Goal: Information Seeking & Learning: Find specific fact

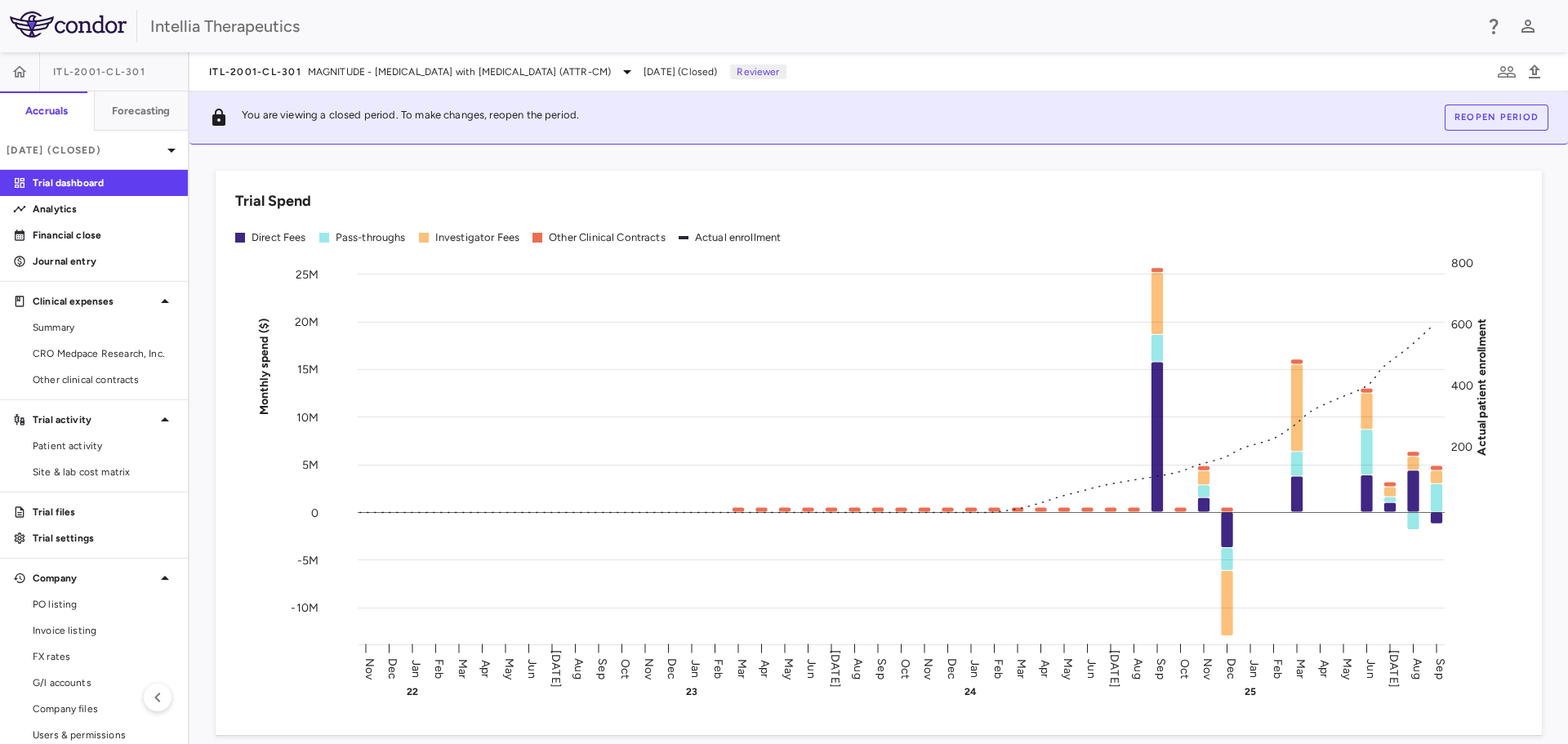
click at [1492, 116] on button "Reopen period" at bounding box center [1497, 118] width 104 height 26
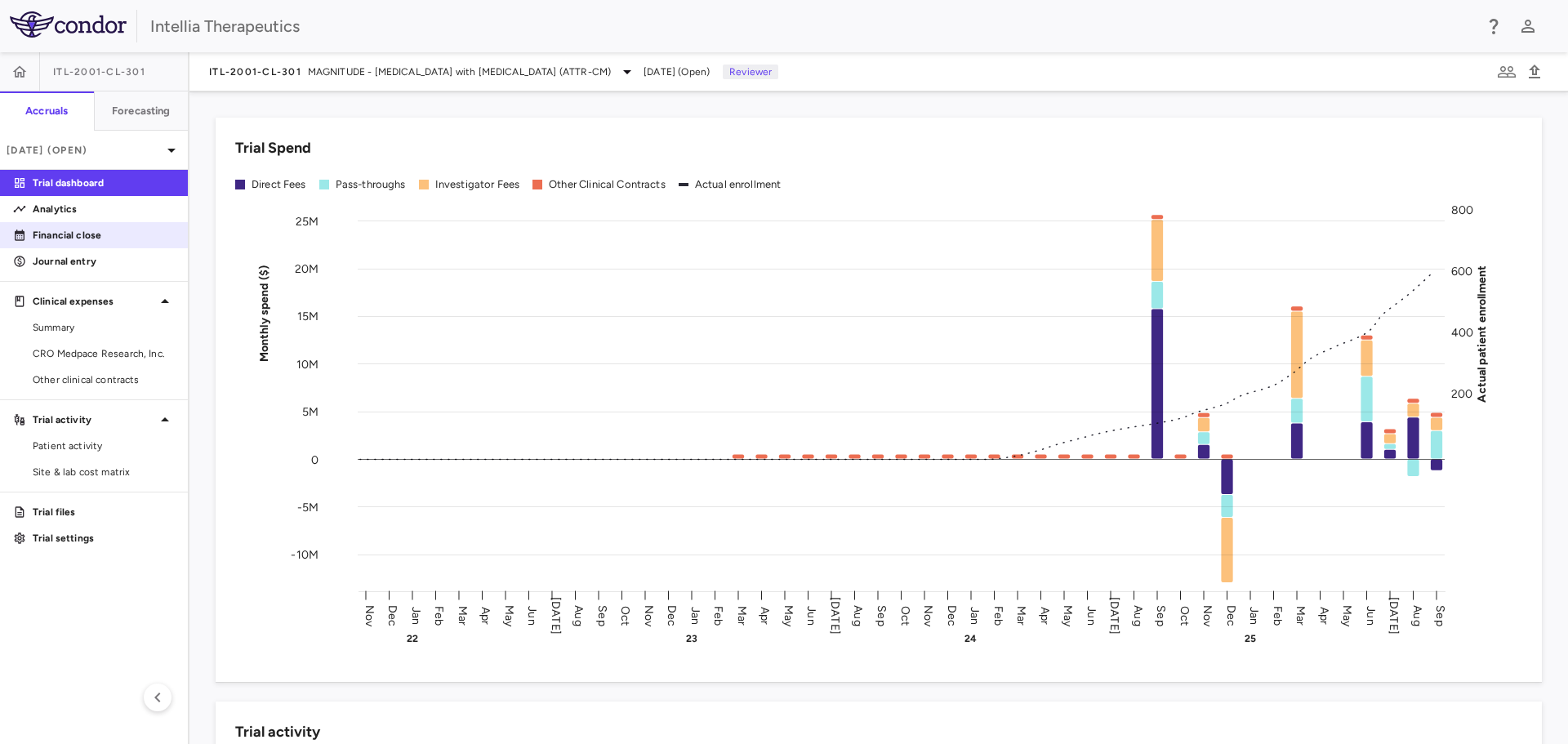
click at [97, 237] on p "Financial close" at bounding box center [103, 235] width 142 height 15
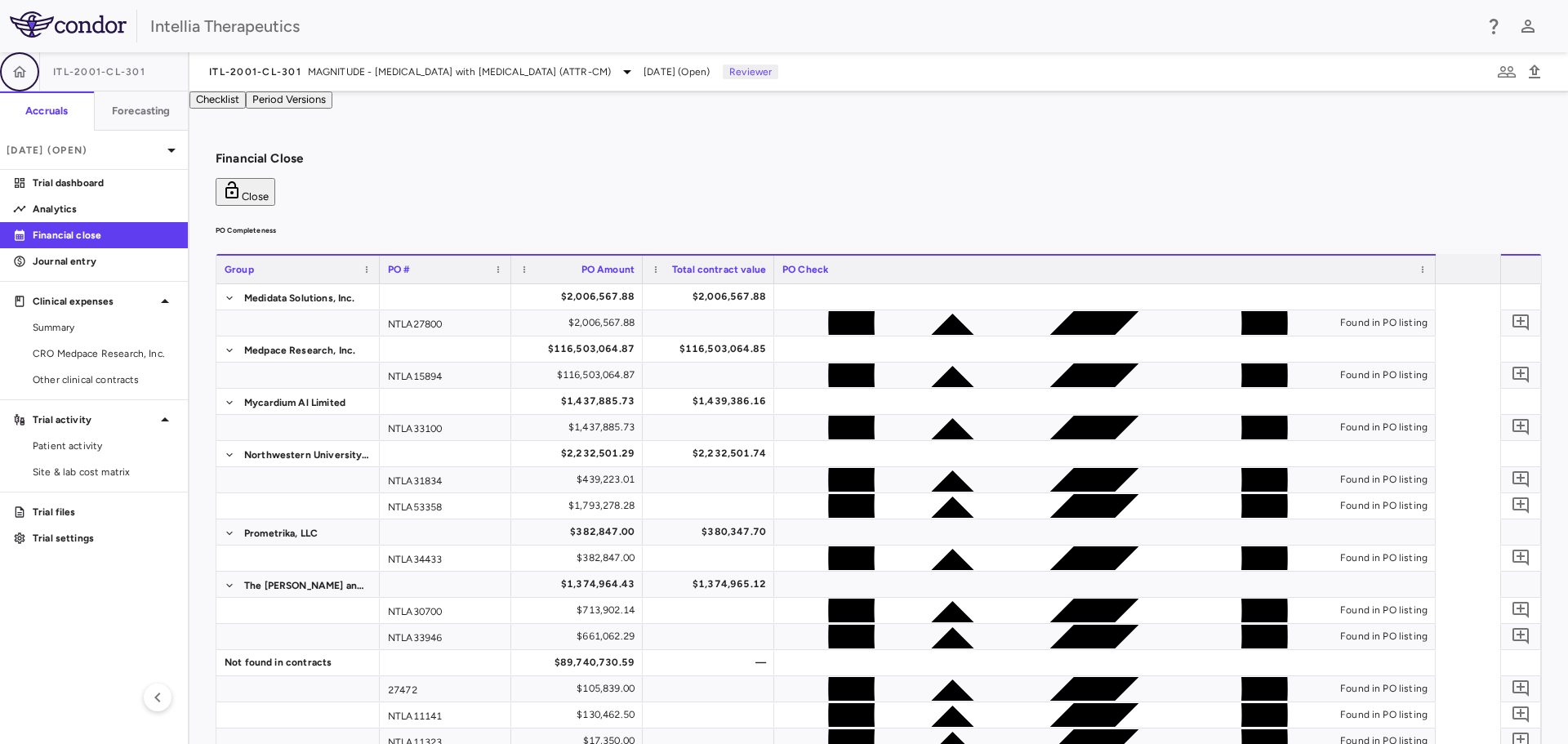
click at [22, 68] on icon "button" at bounding box center [20, 70] width 14 height 11
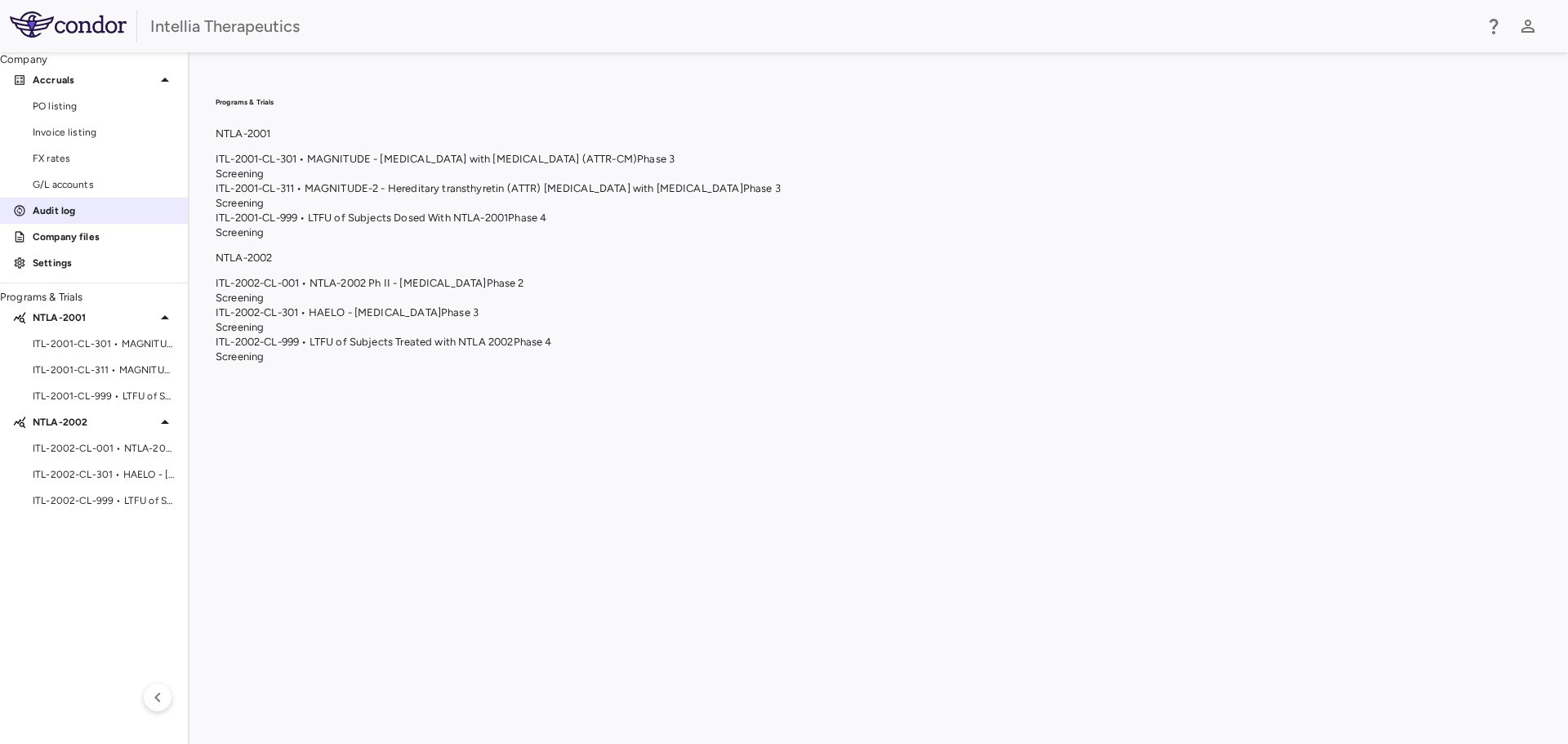
click at [124, 218] on p "Audit log" at bounding box center [103, 210] width 142 height 15
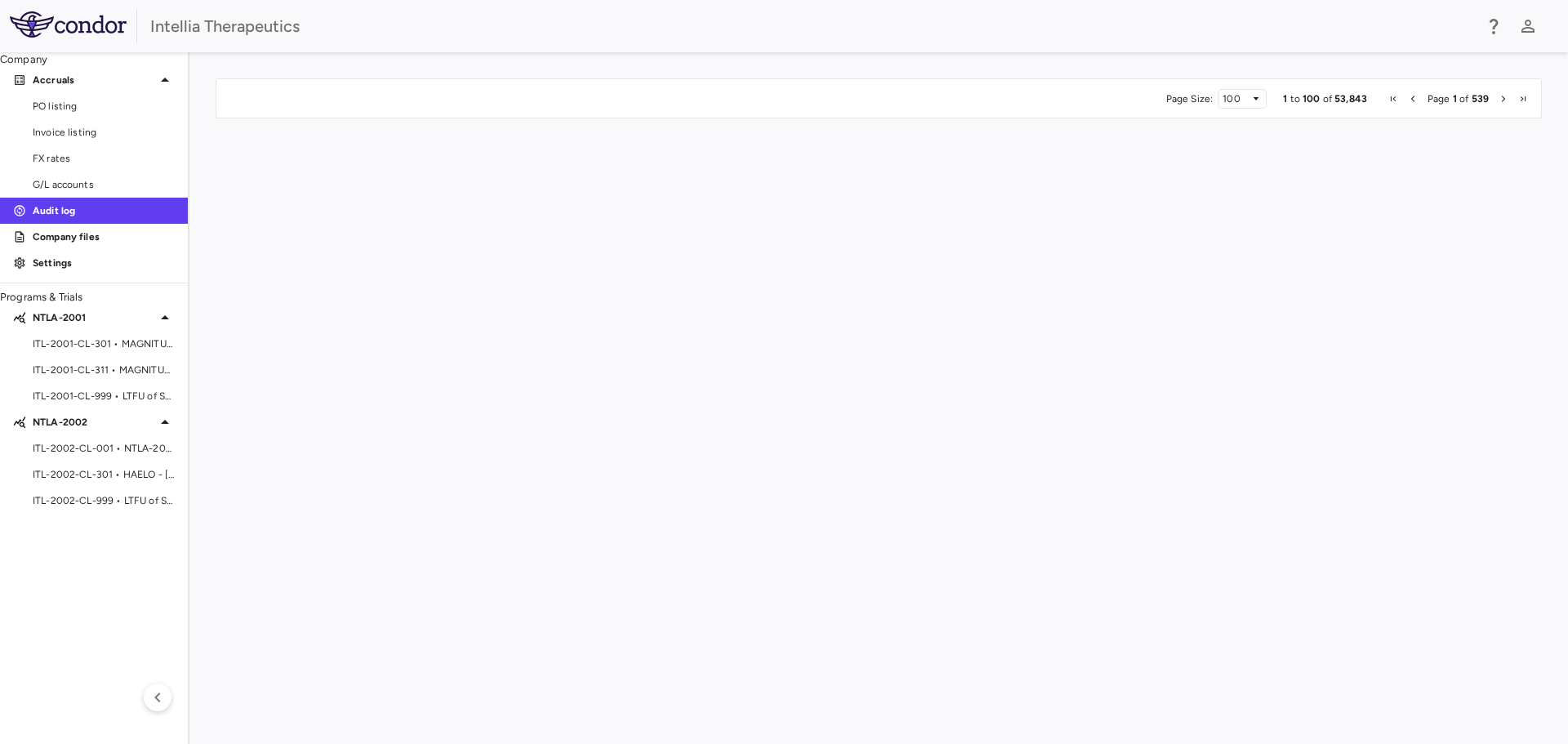
click at [1520, 95] on span at bounding box center [1516, 94] width 9 height 9
click at [1482, 151] on input "Filter Value" at bounding box center [1467, 149] width 126 height 20
click at [1530, 149] on div "Equals" at bounding box center [1467, 136] width 146 height 66
click at [1527, 148] on input "Filter Value" at bounding box center [1467, 149] width 126 height 20
type input "**********"
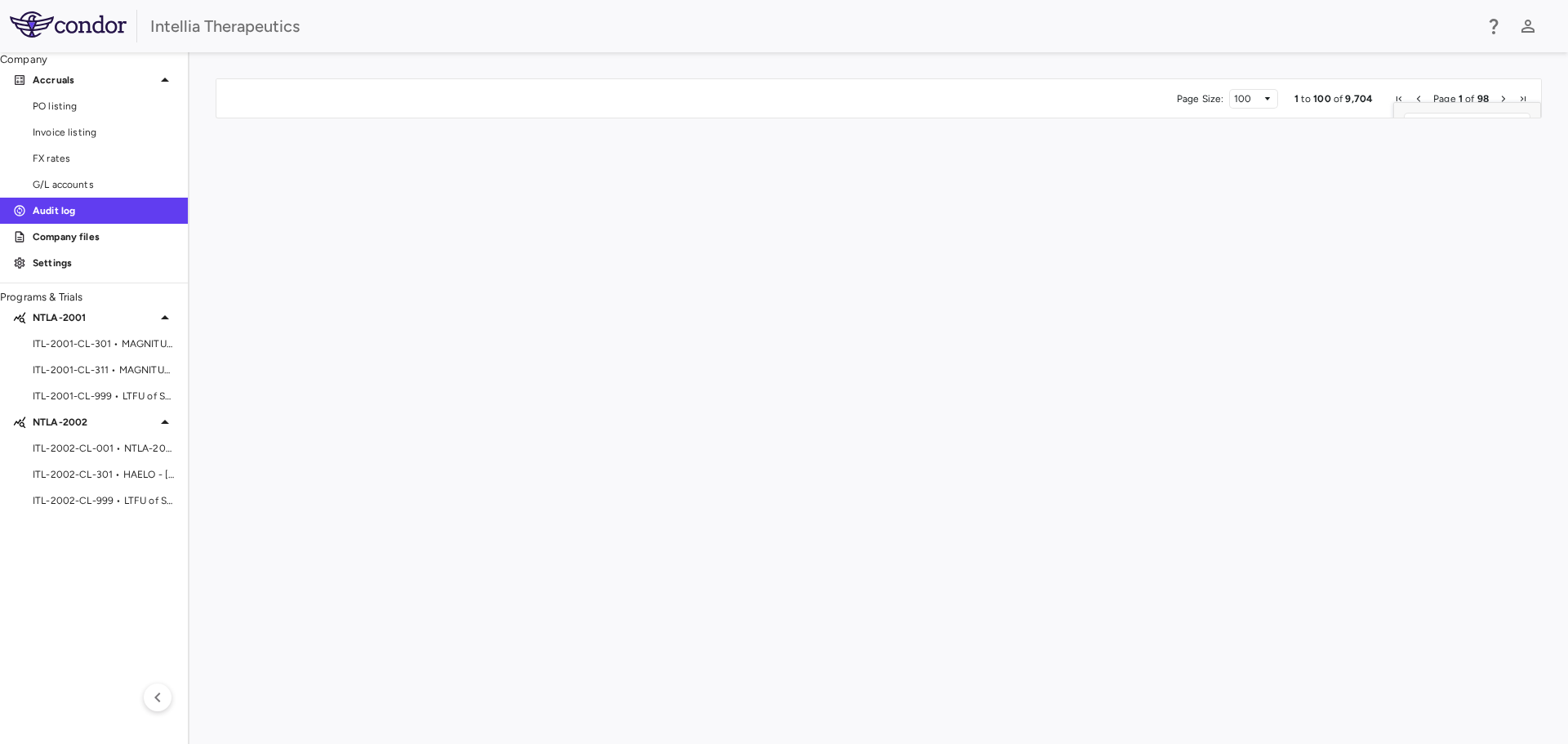
scroll to position [1030, 0]
click at [725, 98] on div "Type" at bounding box center [640, 94] width 178 height 20
click at [735, 98] on div "Type 1" at bounding box center [645, 94] width 188 height 27
click at [587, 90] on span at bounding box center [583, 94] width 9 height 9
click at [735, 91] on span at bounding box center [734, 94] width 9 height 9
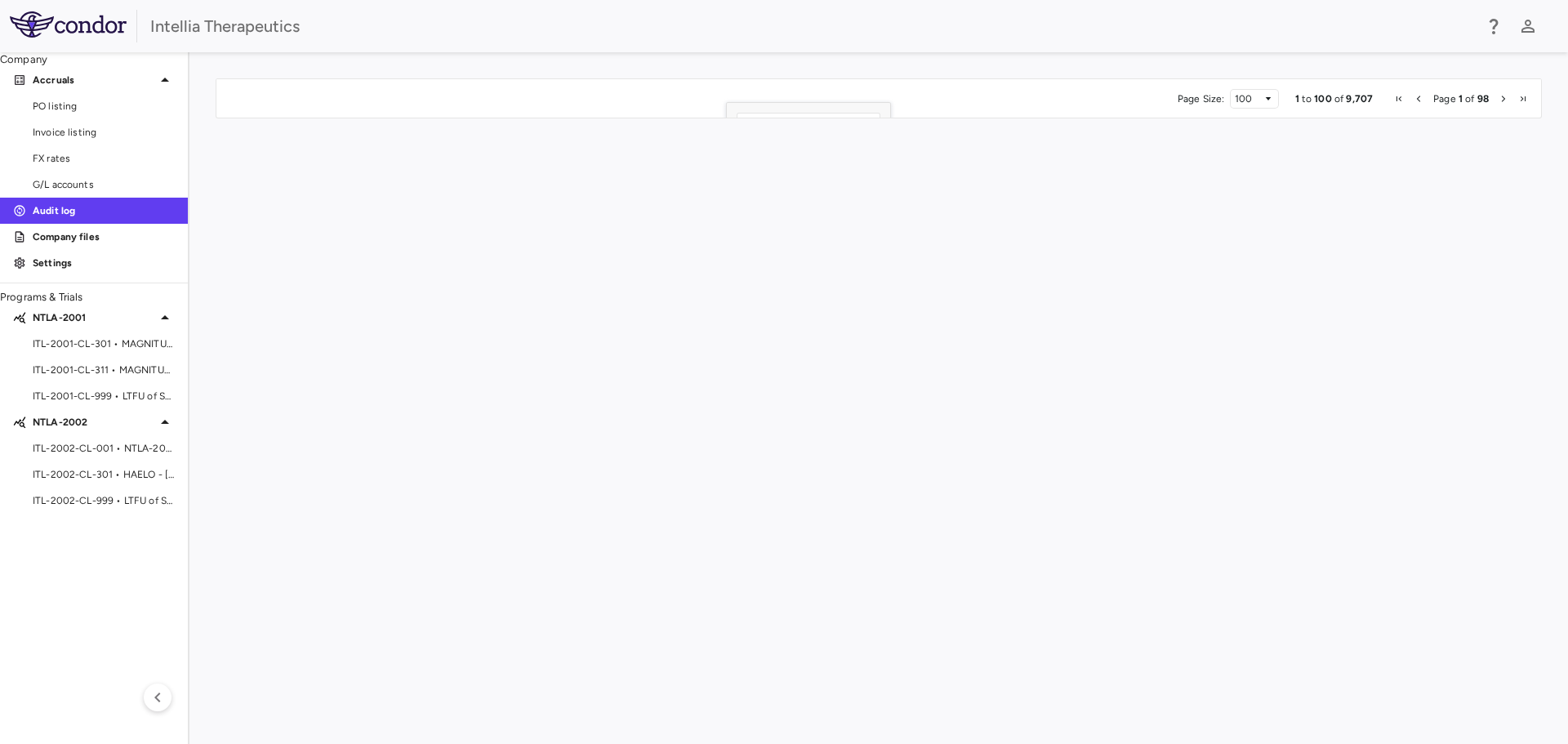
click at [759, 152] on div "(Select All)" at bounding box center [819, 154] width 134 height 11
click at [768, 174] on div "Activity Driver" at bounding box center [819, 174] width 134 height 11
click at [765, 175] on div "Activity Driver" at bounding box center [819, 174] width 134 height 11
click at [719, 109] on div at bounding box center [879, 108] width 1325 height 1
click at [734, 95] on span at bounding box center [734, 94] width 9 height 9
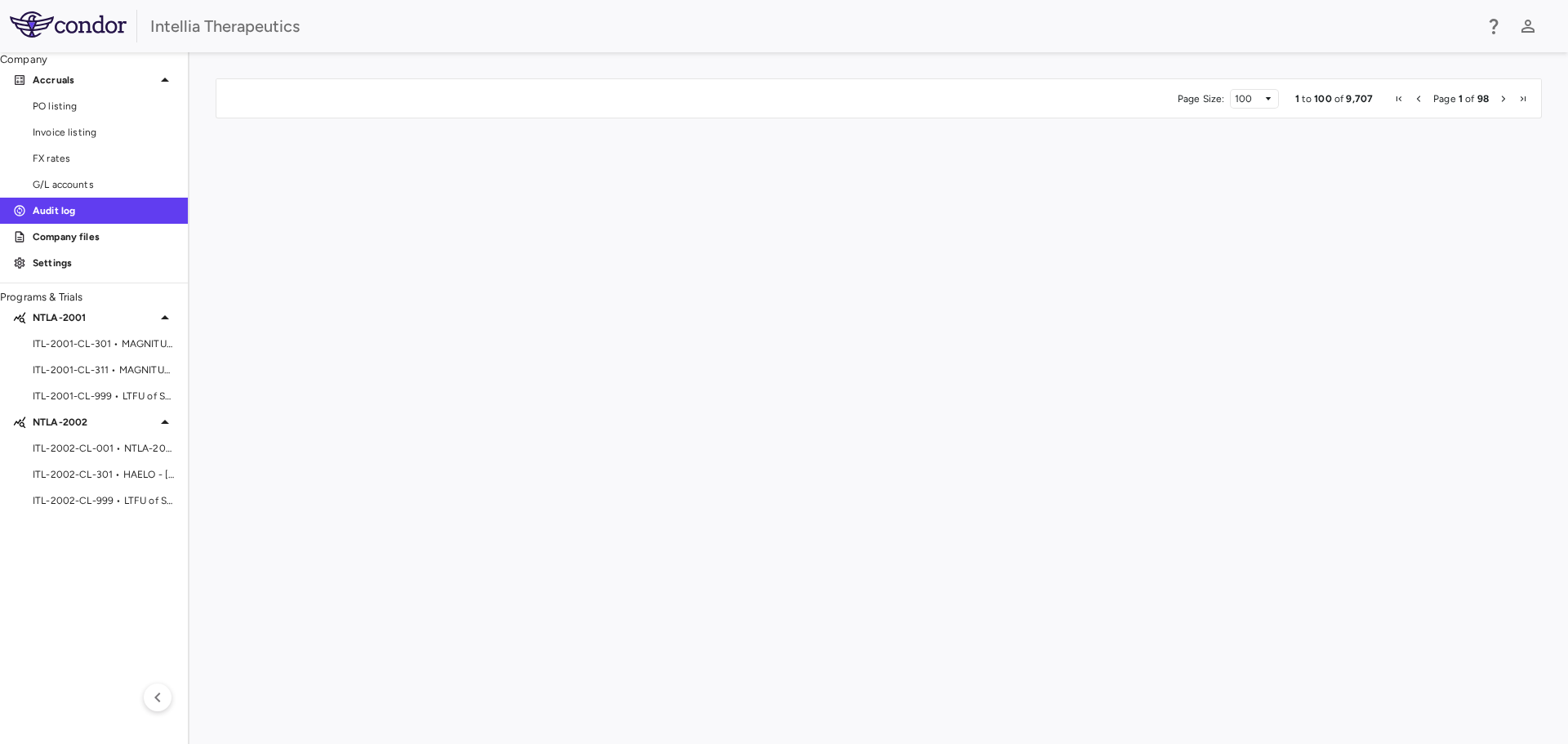
click at [505, 91] on span at bounding box center [502, 94] width 9 height 9
click at [516, 151] on div "(Select All)" at bounding box center [581, 154] width 154 height 20
click at [438, 93] on span at bounding box center [434, 94] width 9 height 9
click at [486, 171] on div "Activity Driver" at bounding box center [519, 174] width 134 height 11
click at [490, 190] on div "Activity Driver Key Value" at bounding box center [519, 193] width 134 height 11
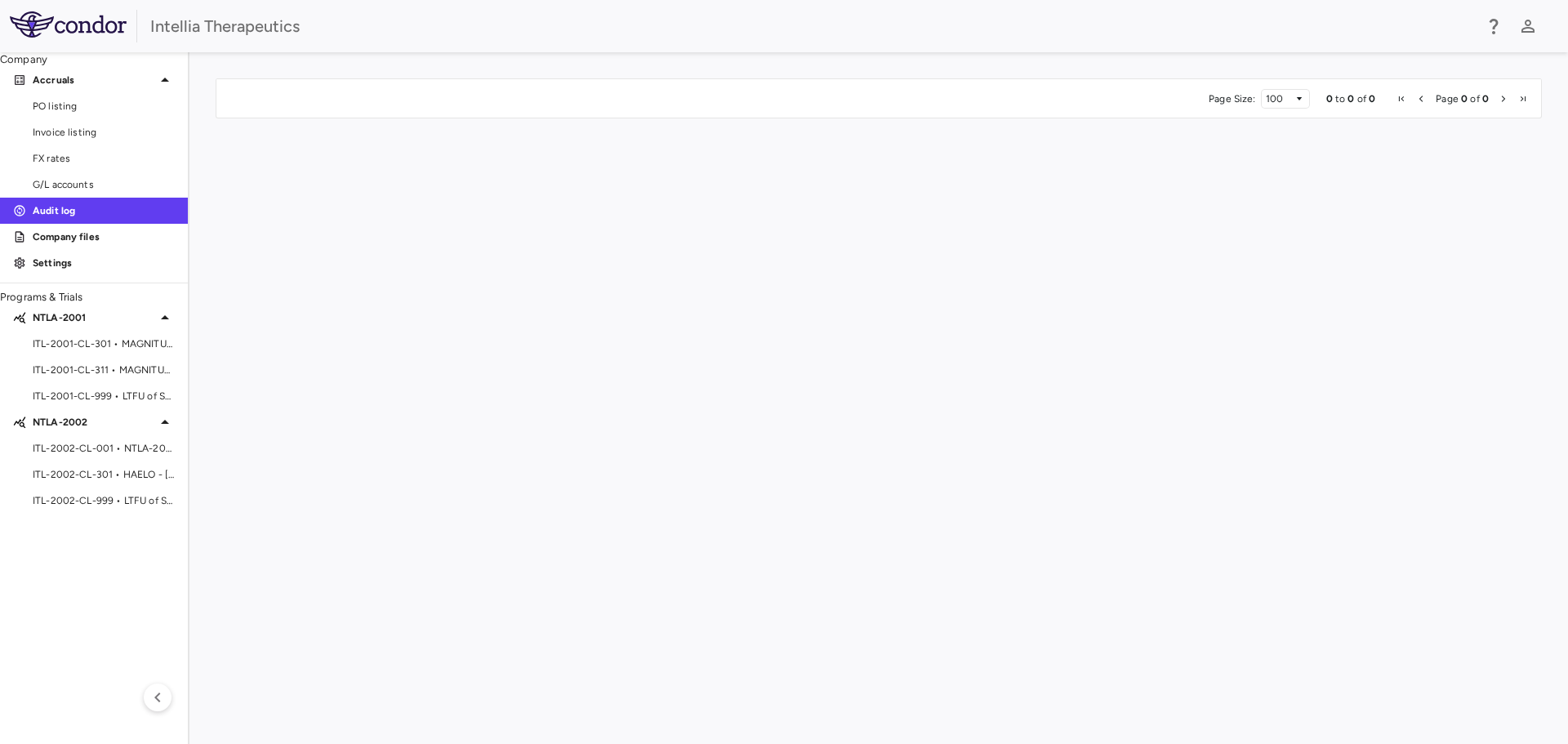
click at [827, 109] on div at bounding box center [879, 108] width 1325 height 1
click at [743, 98] on div at bounding box center [747, 94] width 7 height 27
click at [735, 91] on span at bounding box center [734, 94] width 9 height 9
click at [790, 189] on div "Activity Driver Key Value" at bounding box center [819, 193] width 134 height 11
click at [746, 168] on div "Activity Driver" at bounding box center [813, 174] width 154 height 20
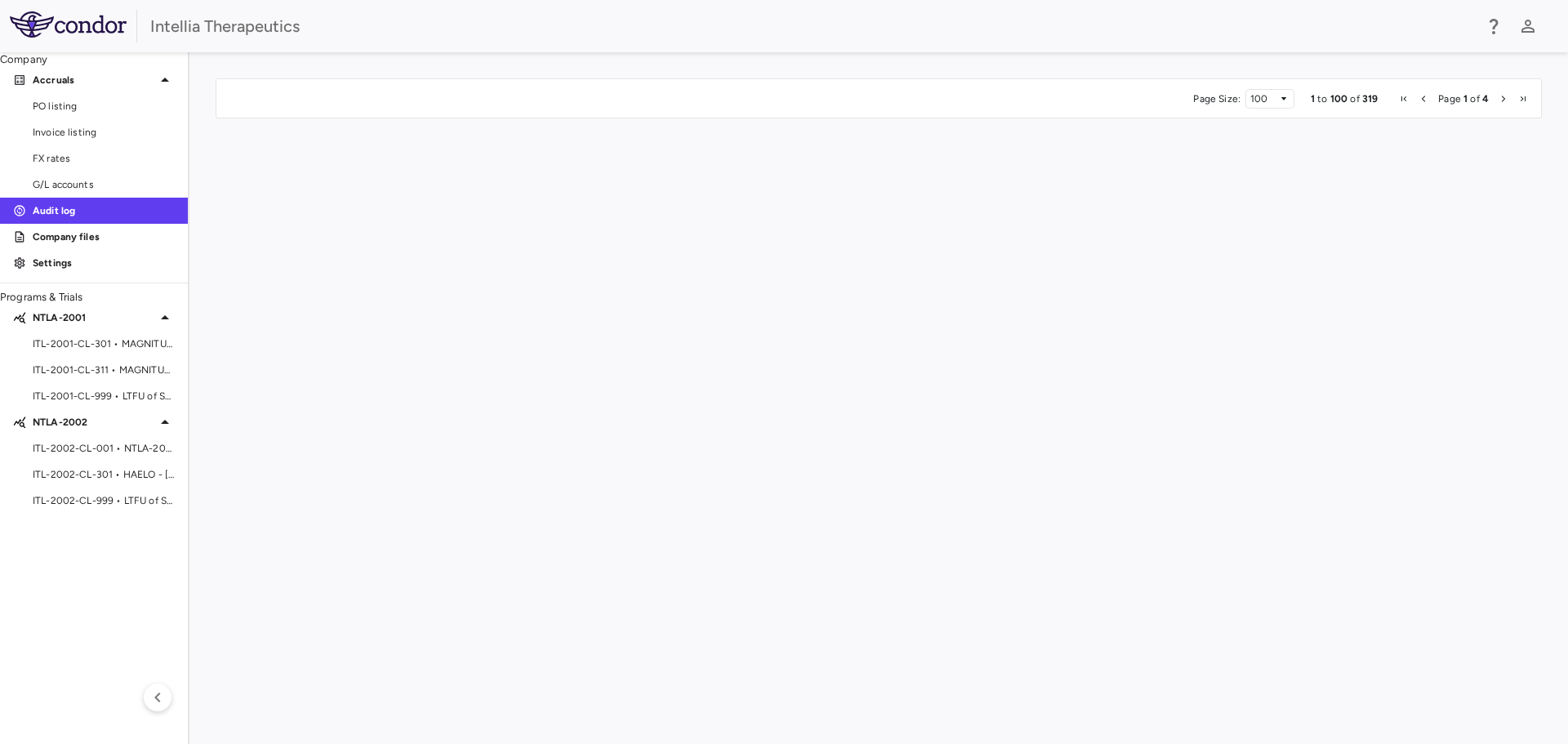
click at [1521, 92] on span at bounding box center [1516, 94] width 9 height 9
click at [1521, 94] on span at bounding box center [1516, 94] width 9 height 9
click at [1523, 153] on input "**********" at bounding box center [1467, 149] width 126 height 20
